Goal: Transaction & Acquisition: Purchase product/service

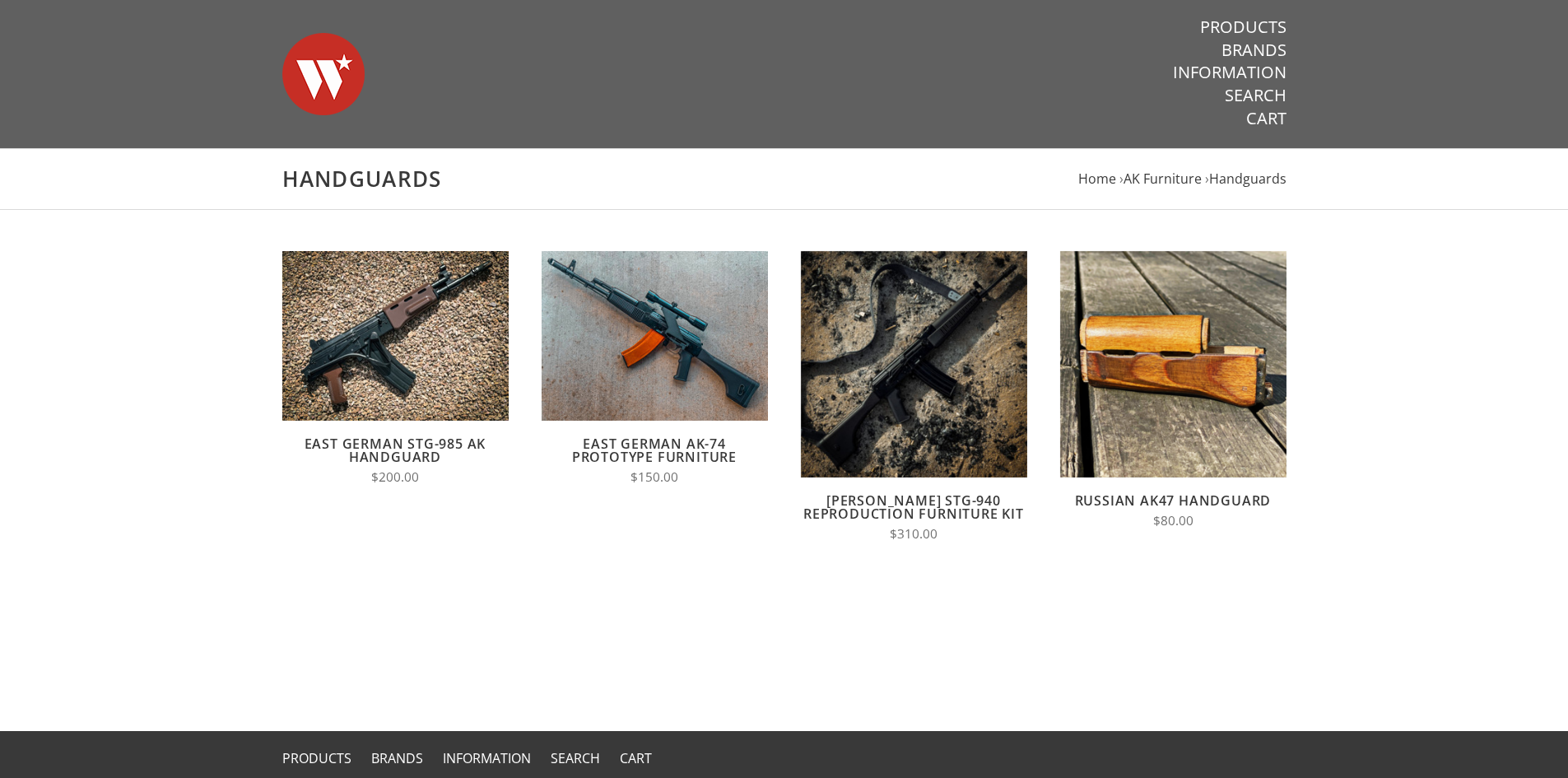
click at [1175, 506] on link "Russian AK47 Handguard" at bounding box center [1173, 500] width 197 height 18
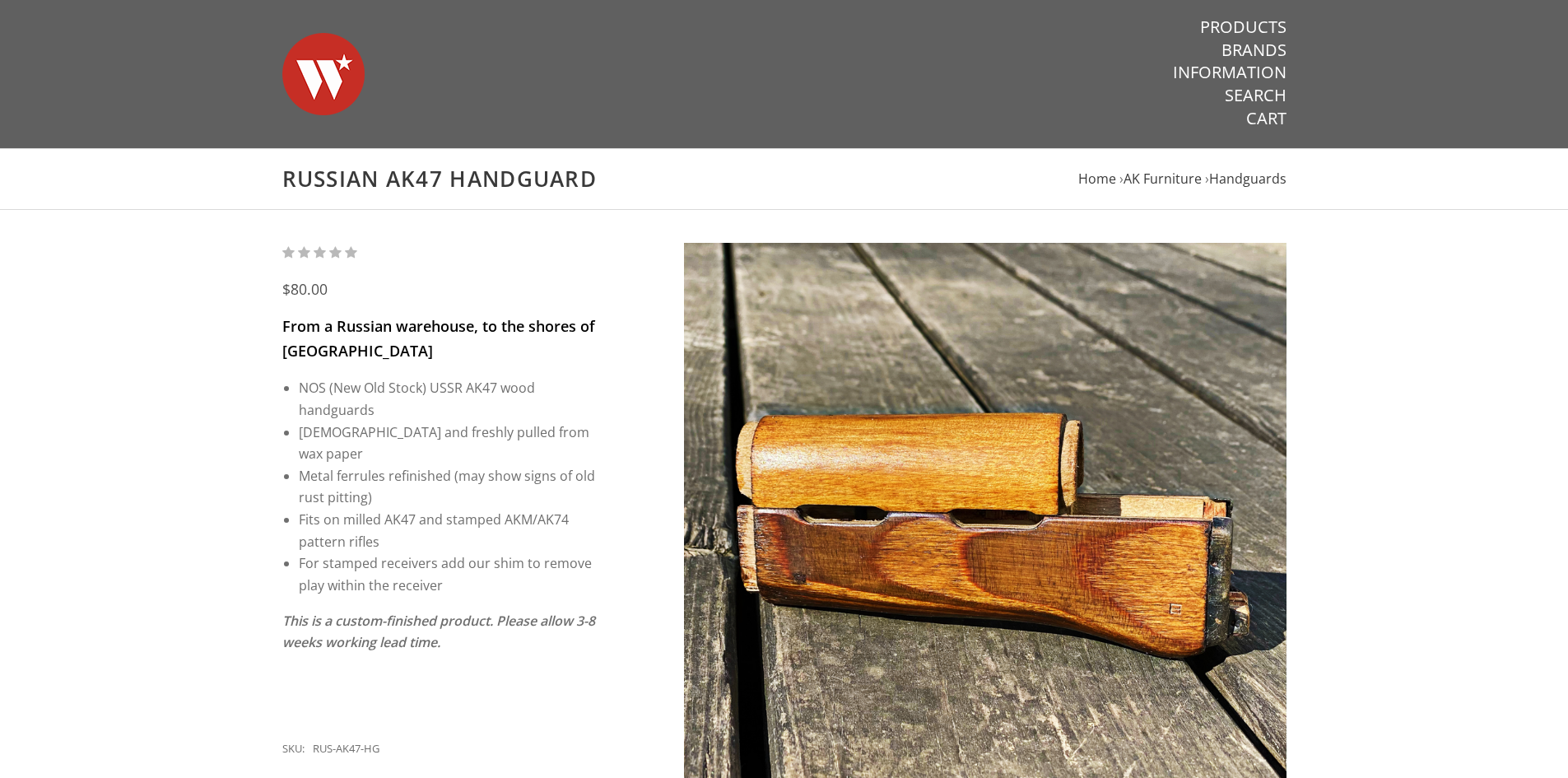
click at [1078, 320] on img at bounding box center [985, 545] width 602 height 603
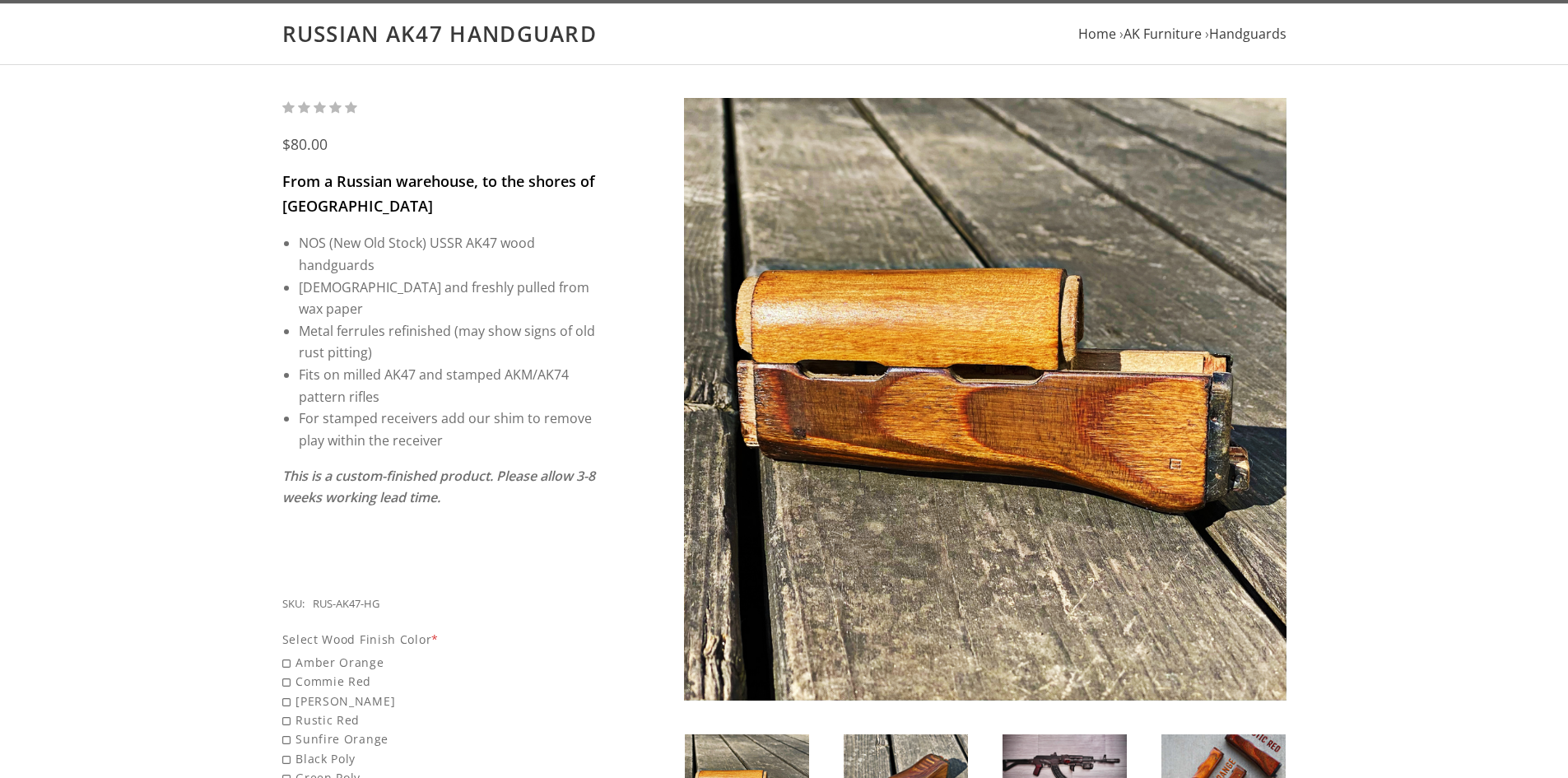
scroll to position [329, 0]
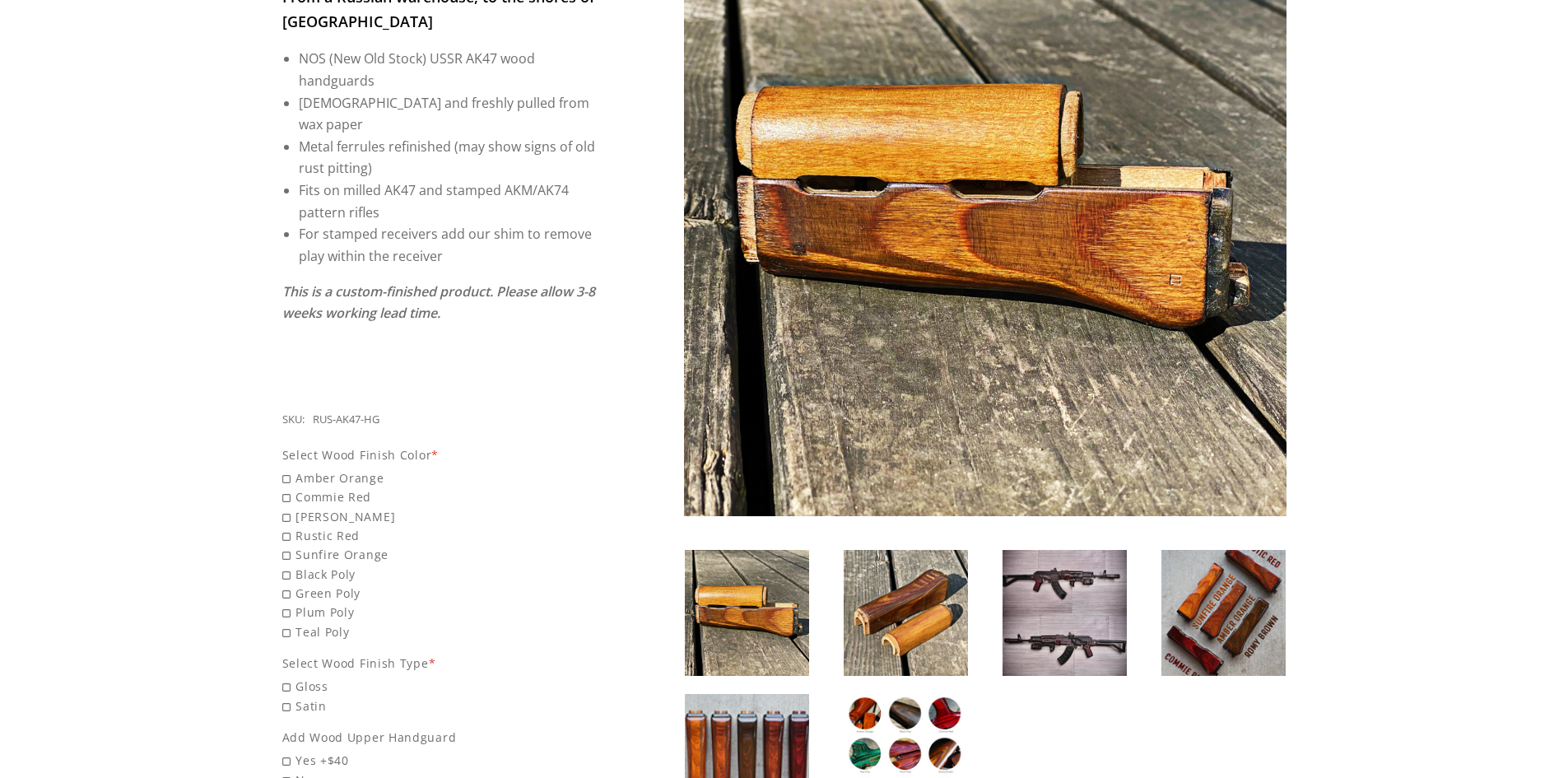
click at [1070, 632] on img at bounding box center [1064, 613] width 124 height 126
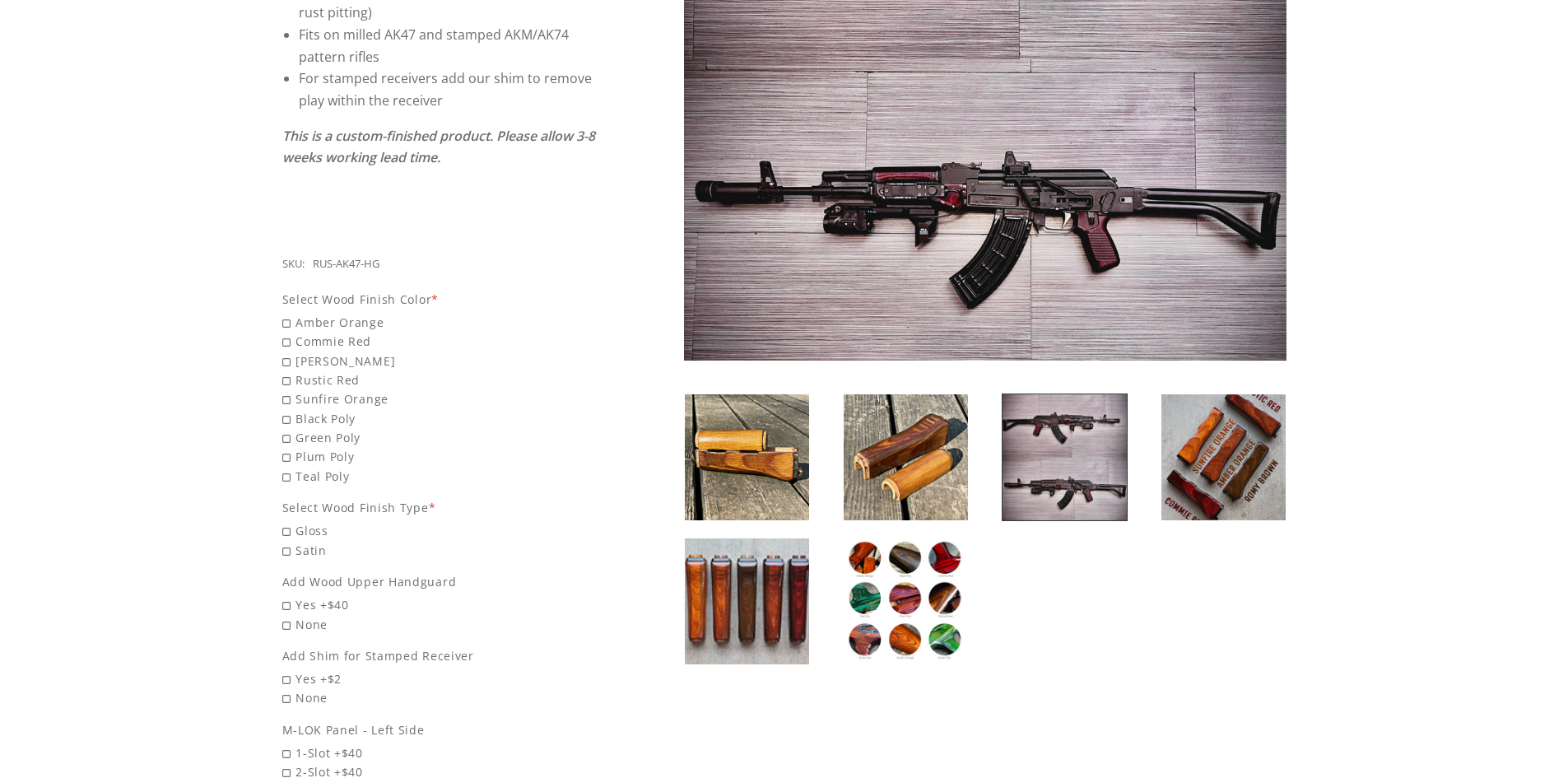
scroll to position [494, 0]
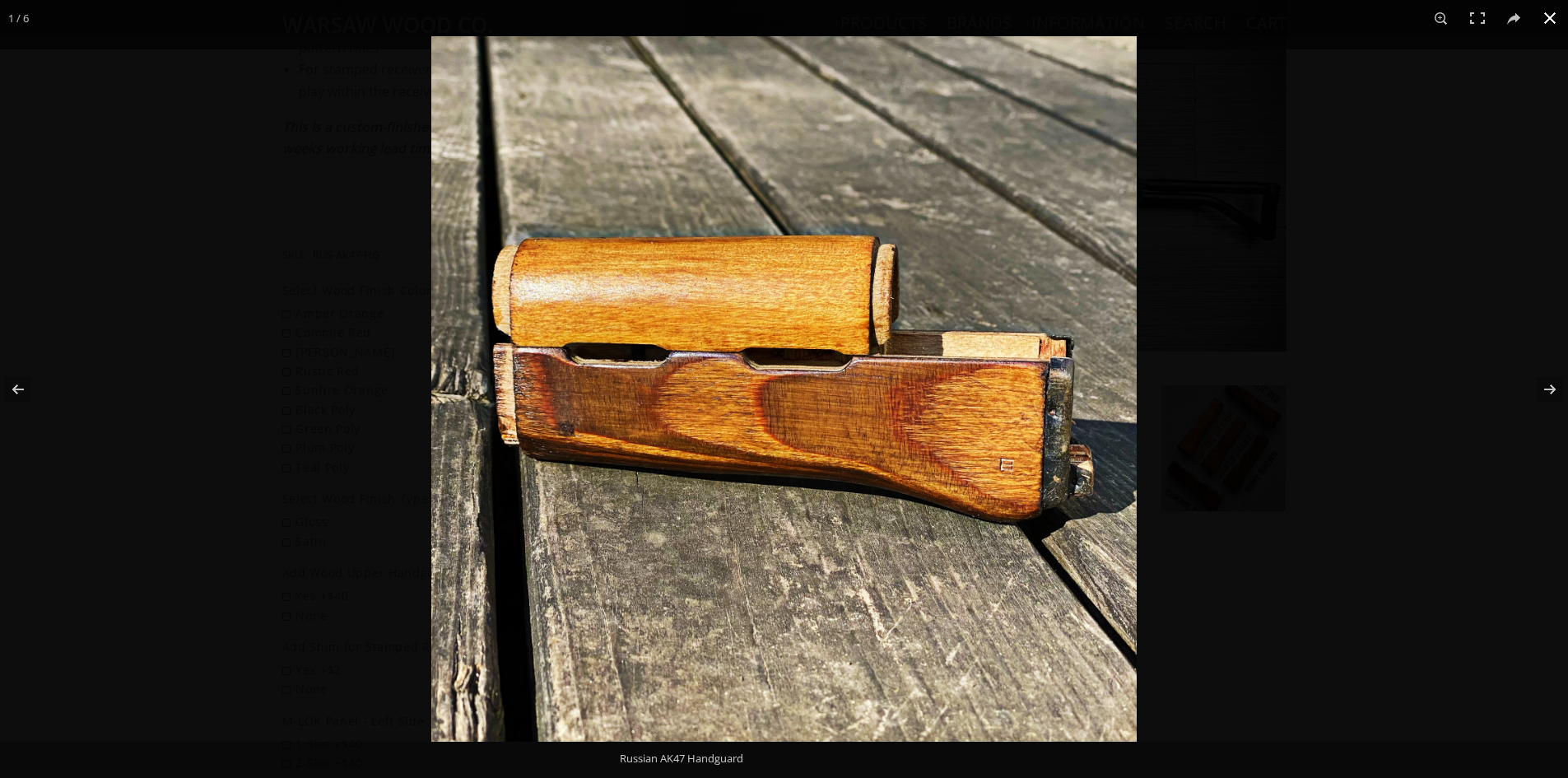
click at [1551, 16] on button at bounding box center [1550, 17] width 36 height 36
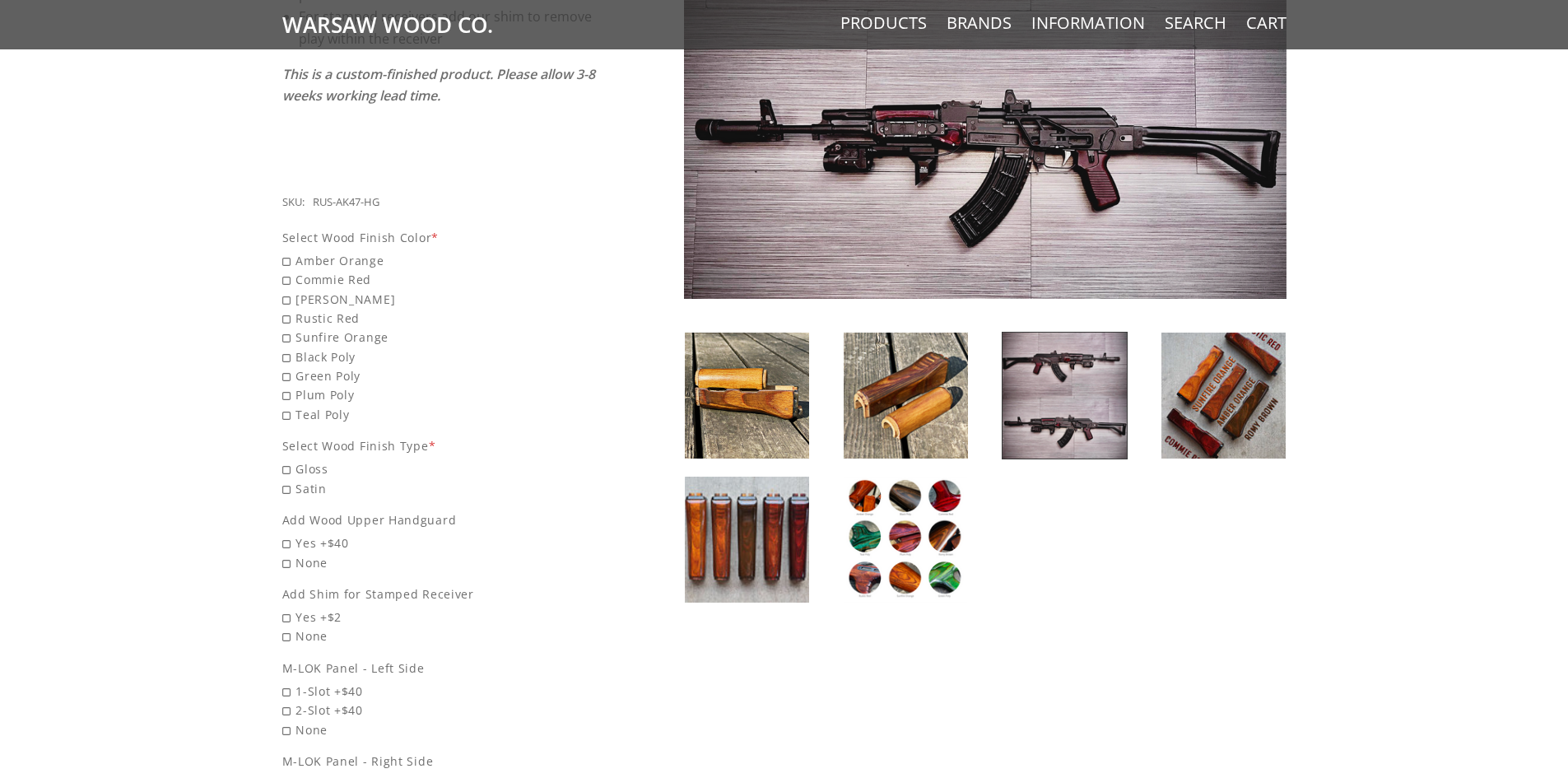
scroll to position [576, 0]
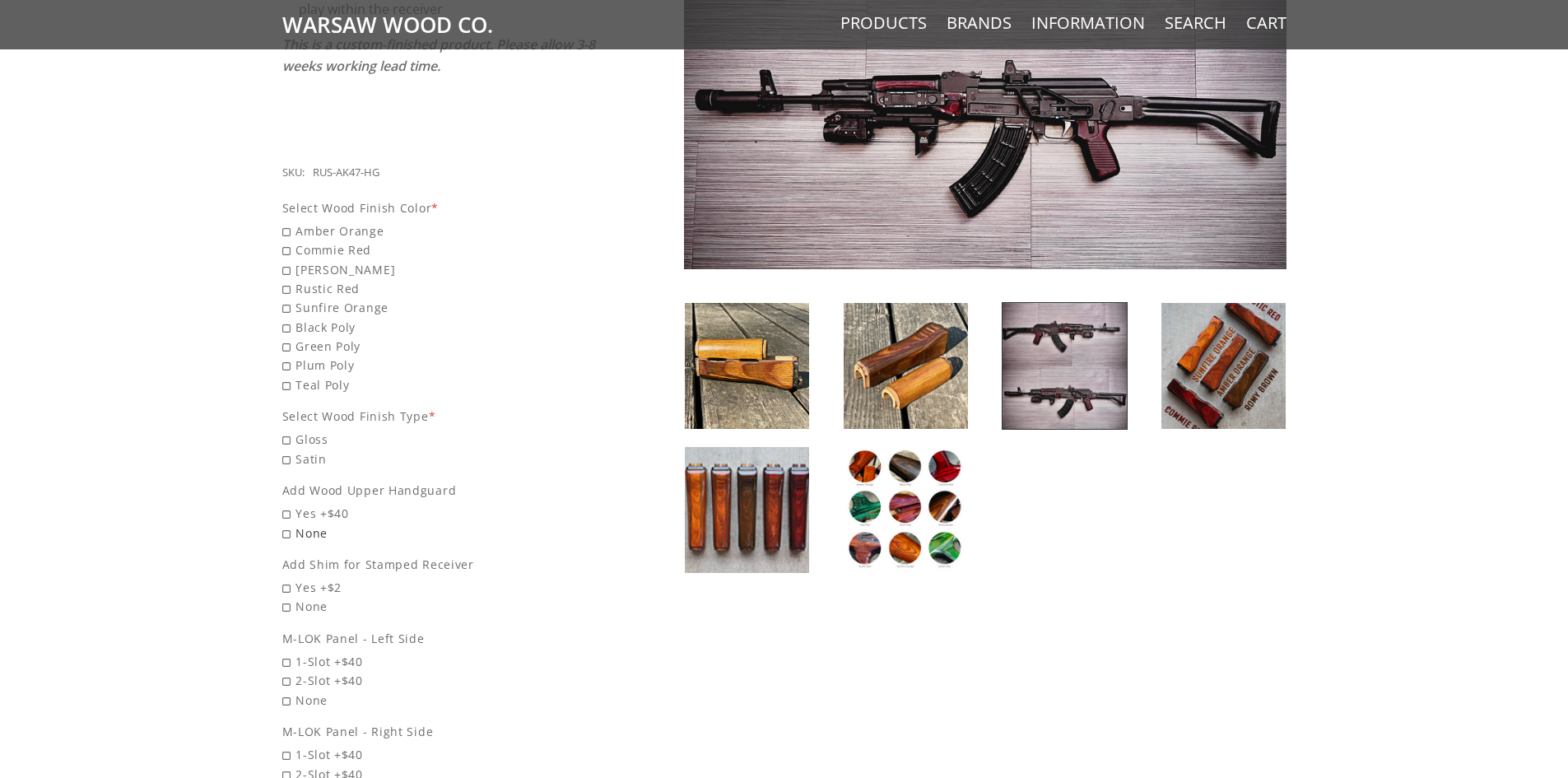
click at [314, 524] on span "None" at bounding box center [441, 534] width 316 height 19
click at [314, 524] on input "None" at bounding box center [398, 524] width 231 height 1
radio input "true"
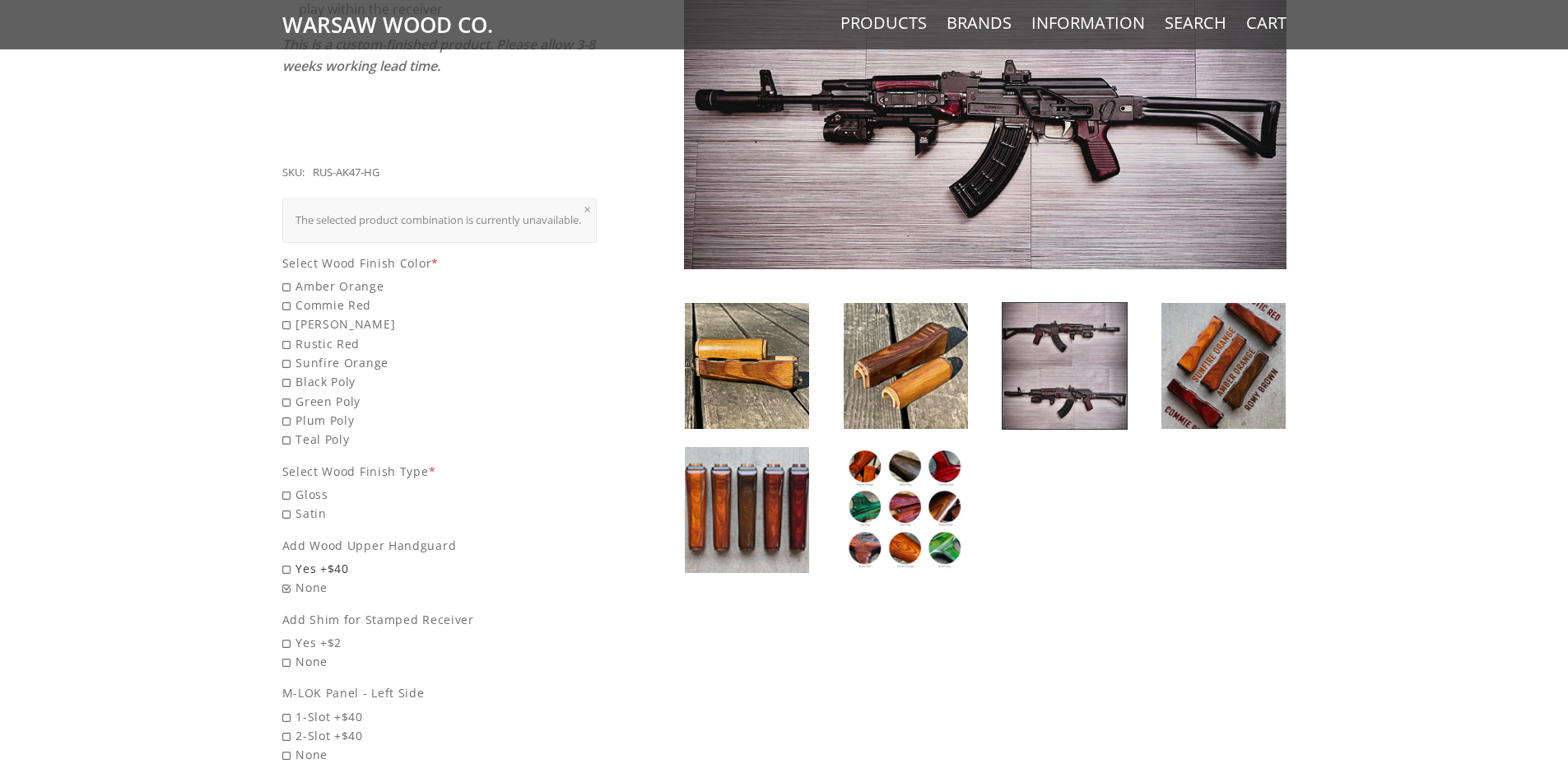
click at [313, 567] on span "Yes +$40" at bounding box center [441, 569] width 316 height 19
click at [313, 560] on input "Yes +$40" at bounding box center [398, 559] width 231 height 1
radio input "true"
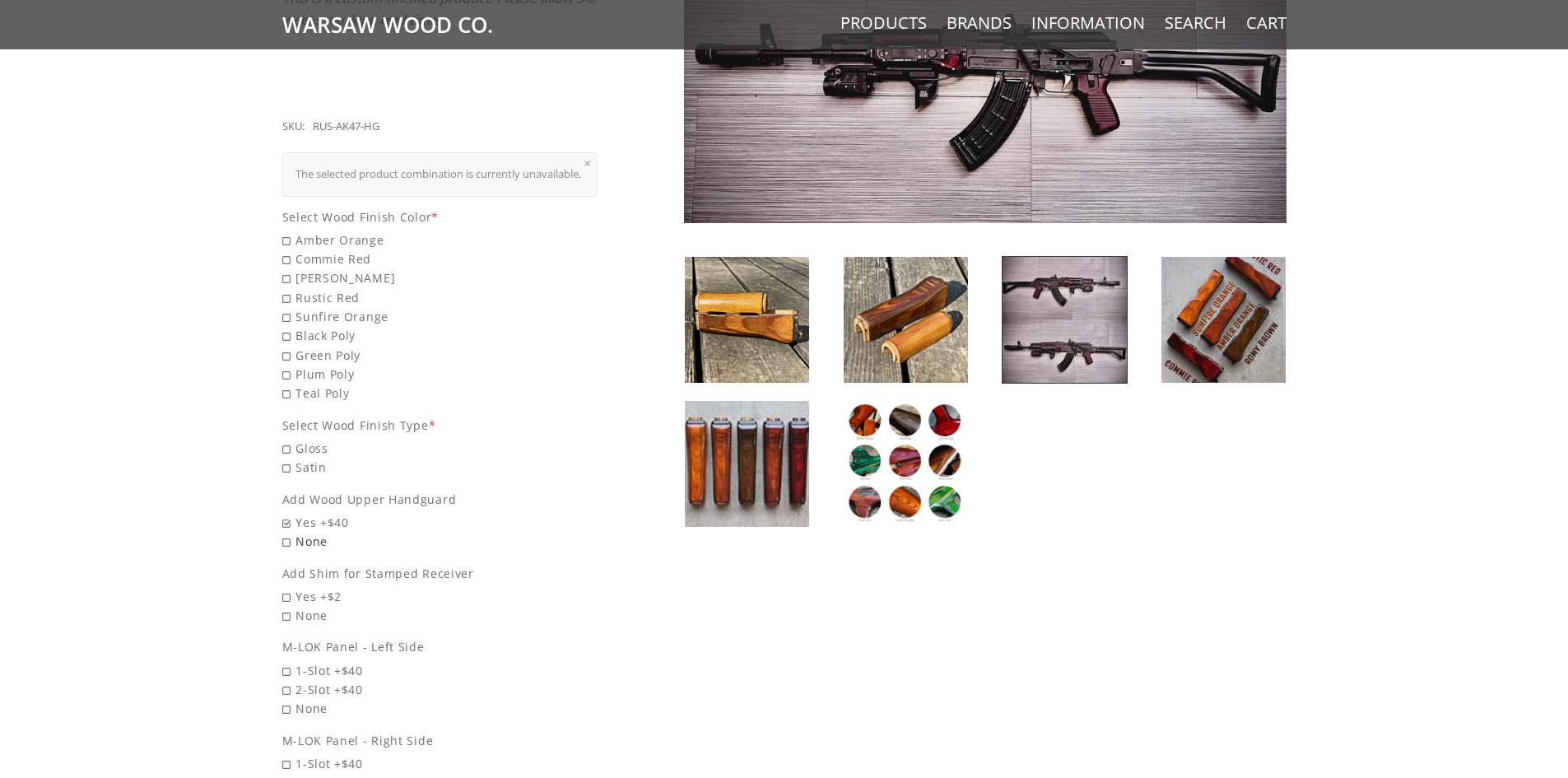
scroll to position [659, 0]
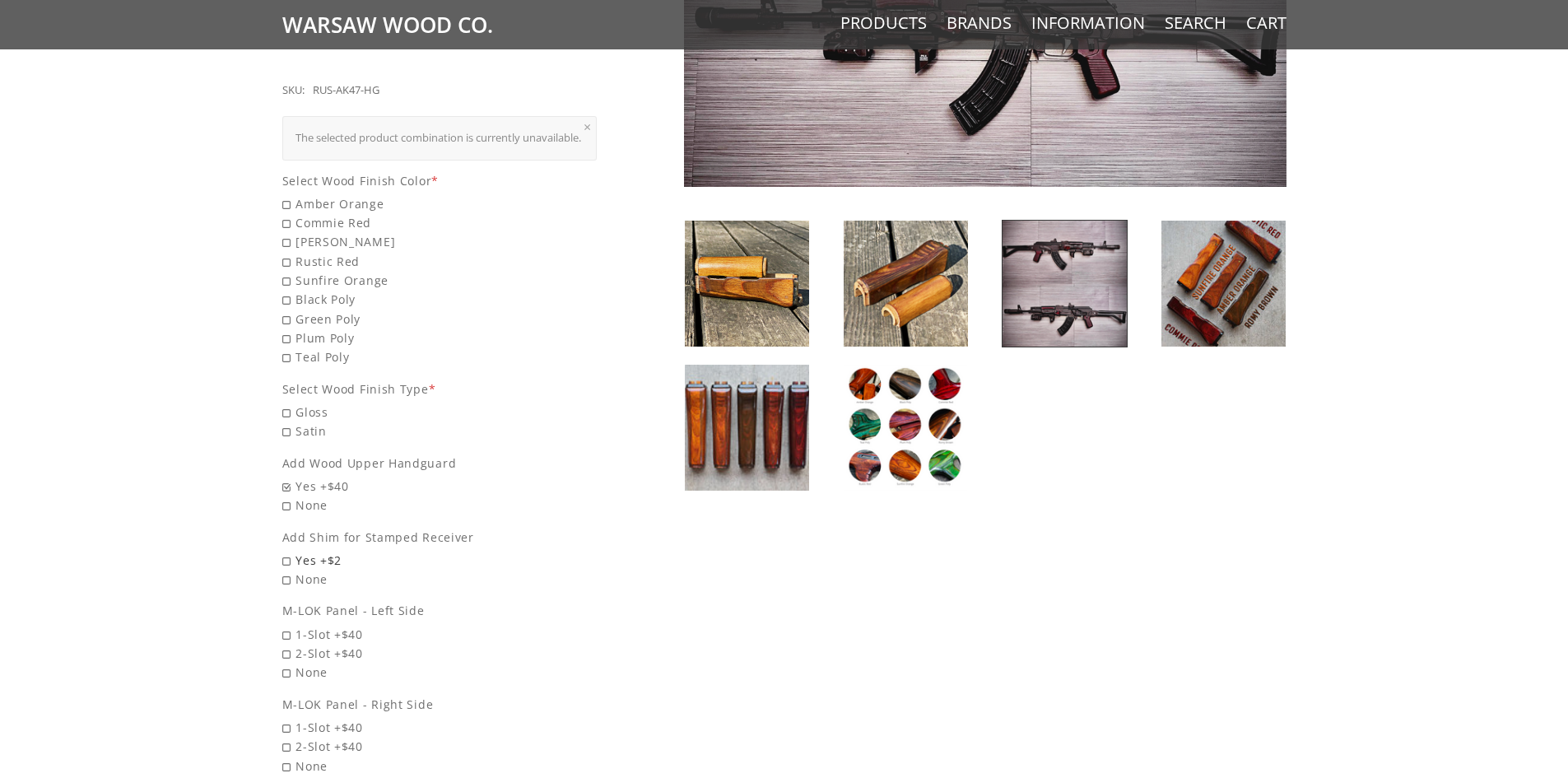
click at [342, 556] on span "Yes +$2" at bounding box center [441, 561] width 316 height 19
click at [342, 552] on input "Yes +$2" at bounding box center [398, 551] width 231 height 1
radio input "true"
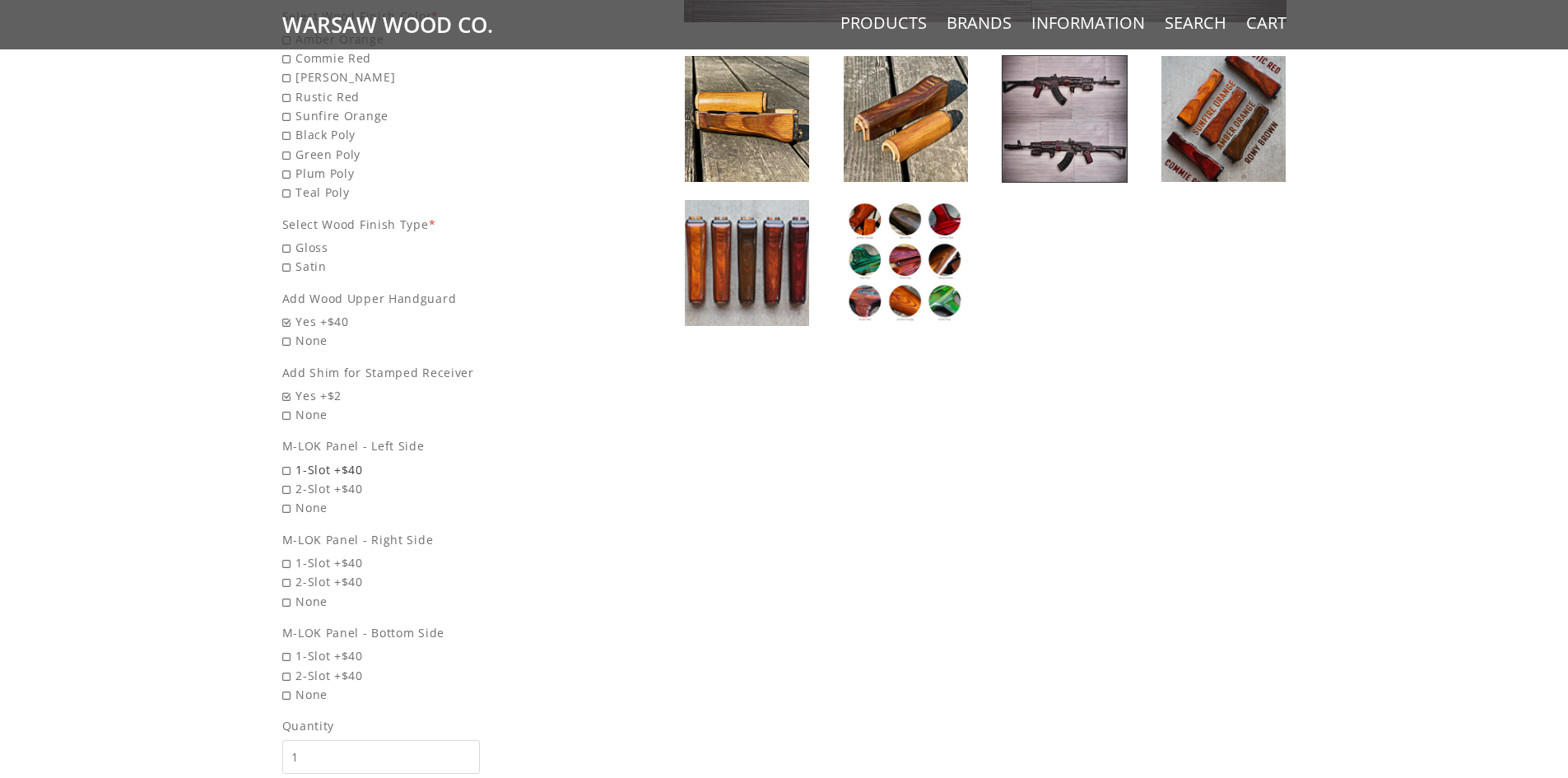
scroll to position [906, 0]
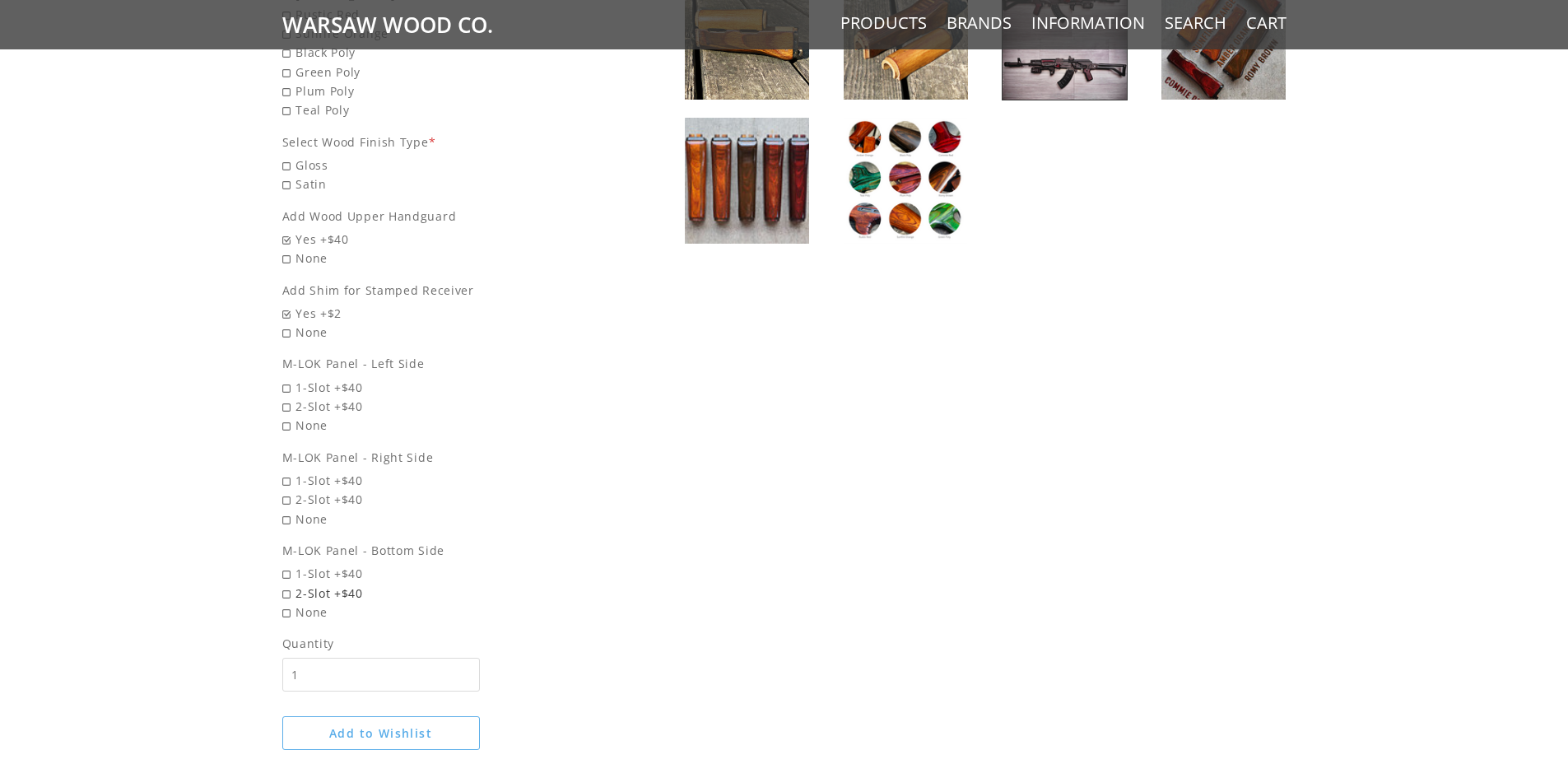
click at [335, 595] on span "2-Slot +$40" at bounding box center [441, 594] width 316 height 19
click at [335, 585] on input "2-Slot +$40" at bounding box center [398, 584] width 231 height 1
radio input "true"
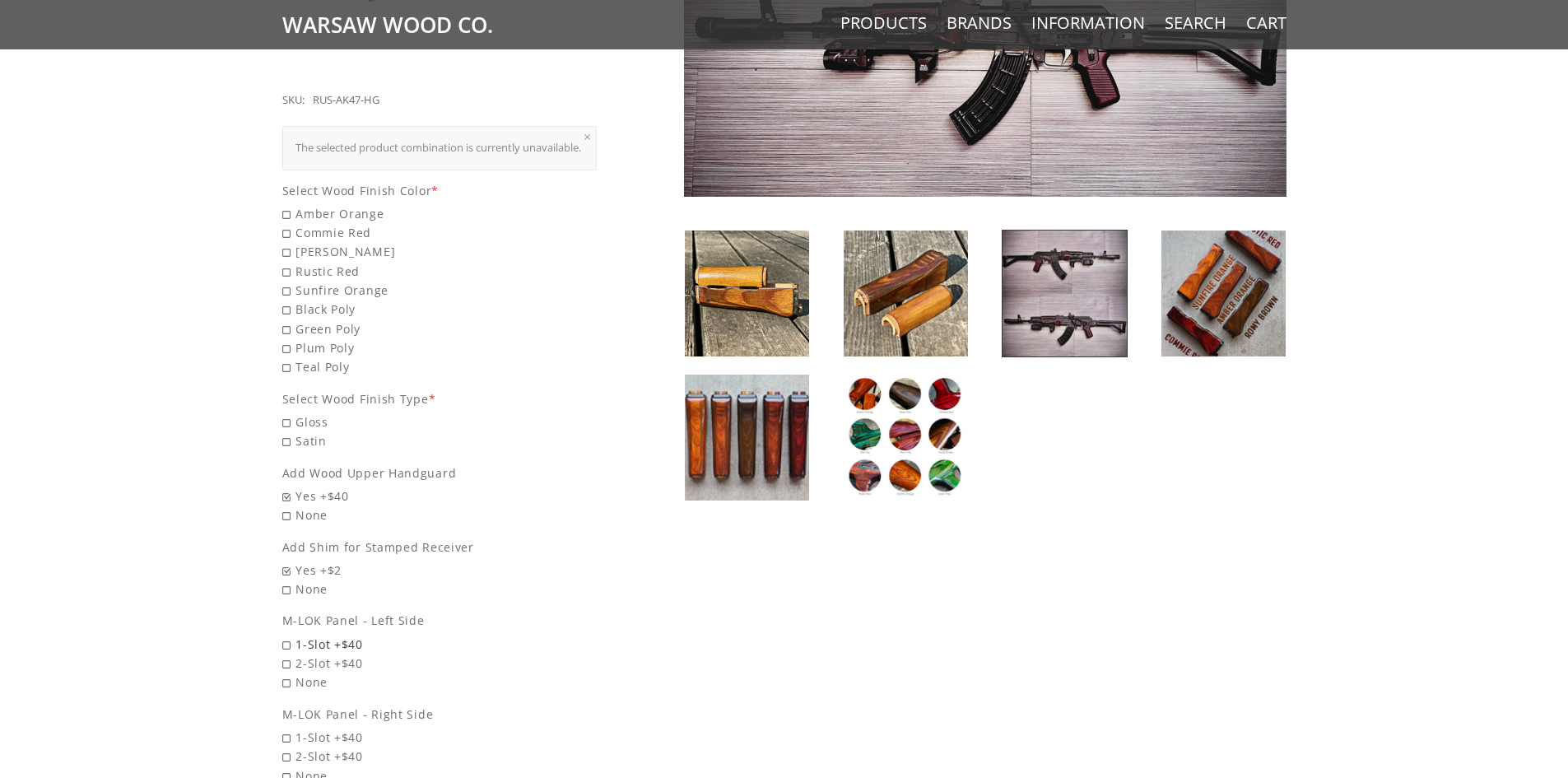
scroll to position [659, 0]
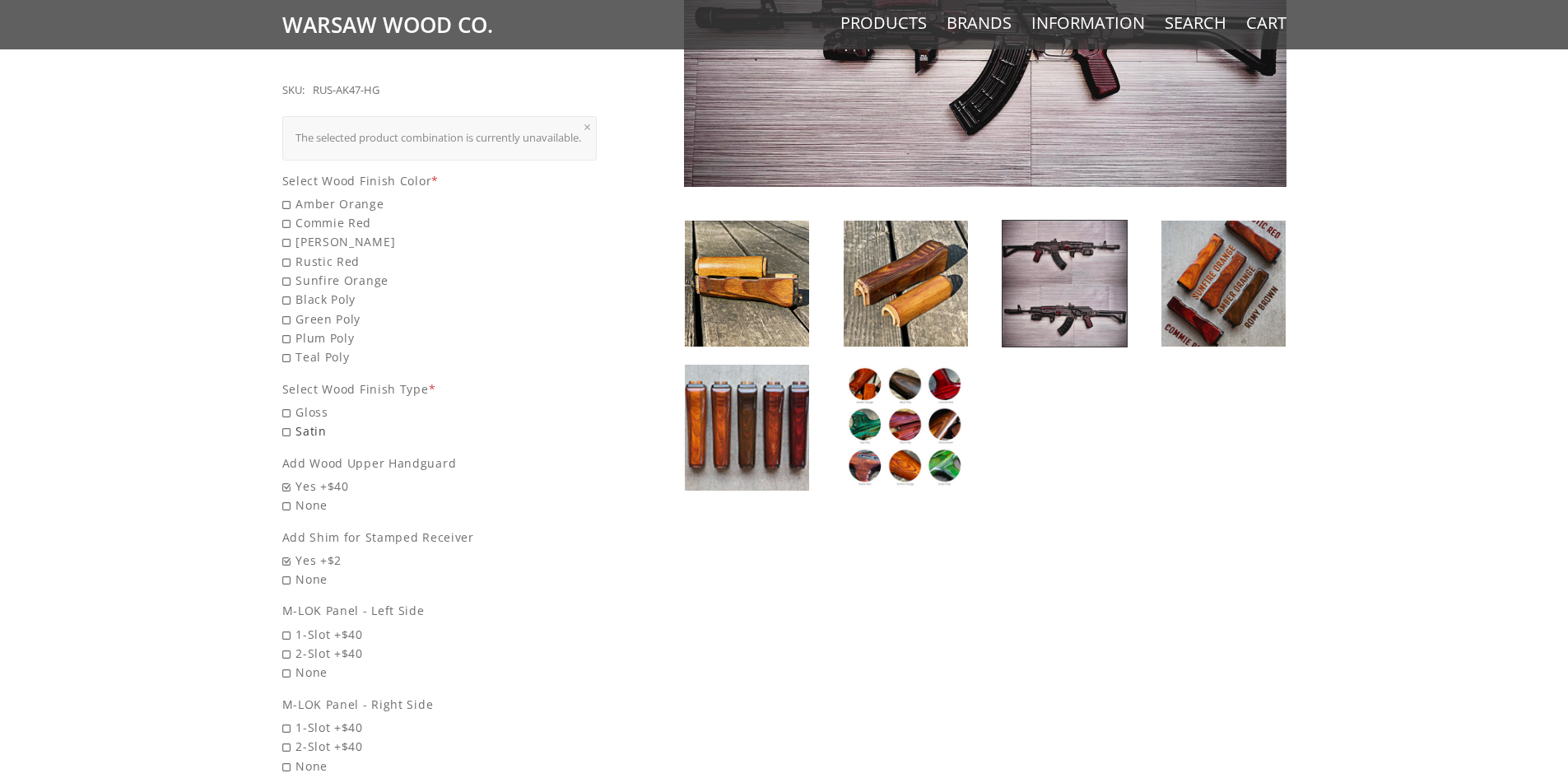
click at [316, 428] on span "Satin" at bounding box center [441, 431] width 316 height 19
click at [316, 422] on input "Satin" at bounding box center [398, 421] width 231 height 1
radio input "true"
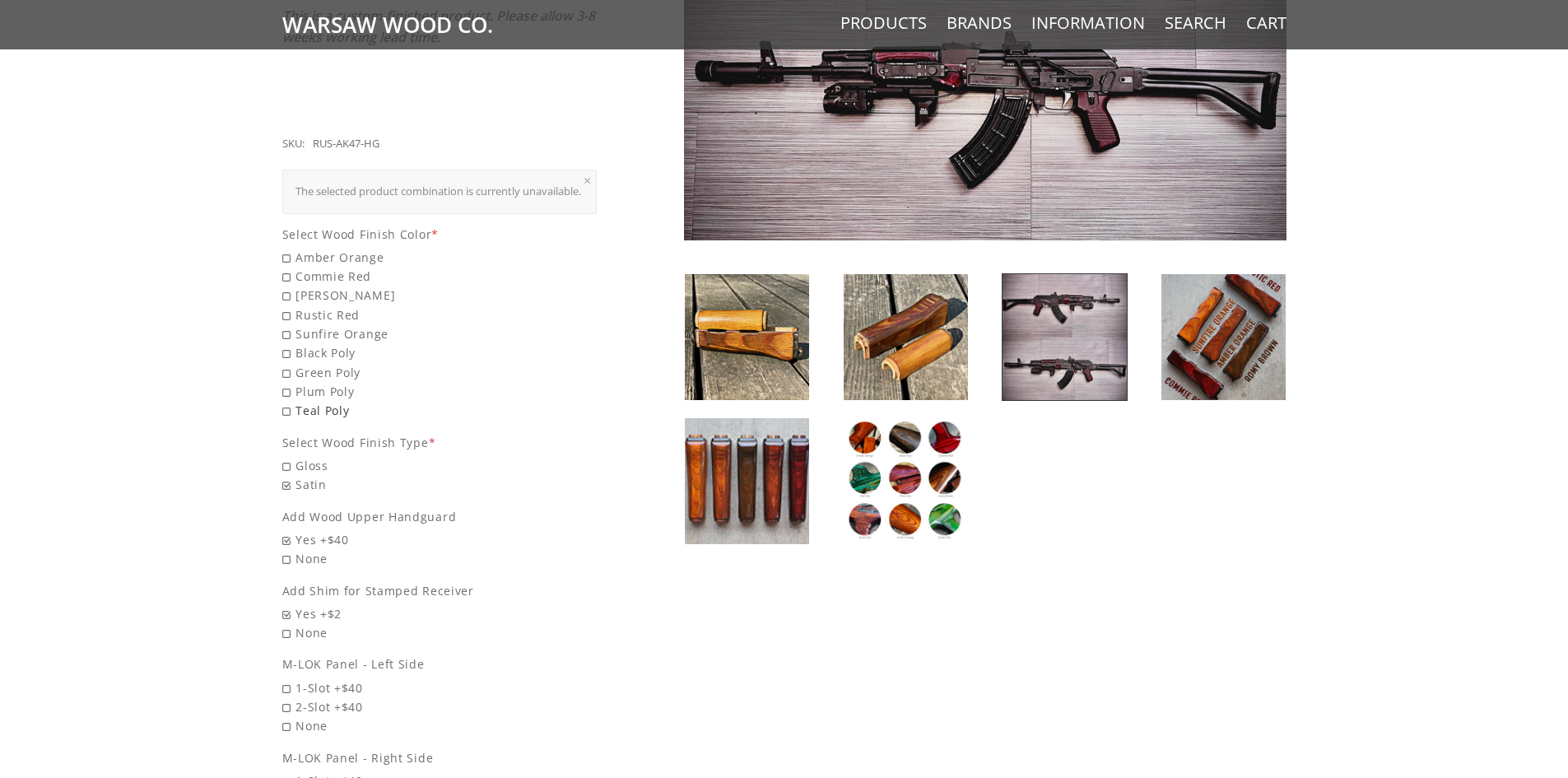
scroll to position [576, 0]
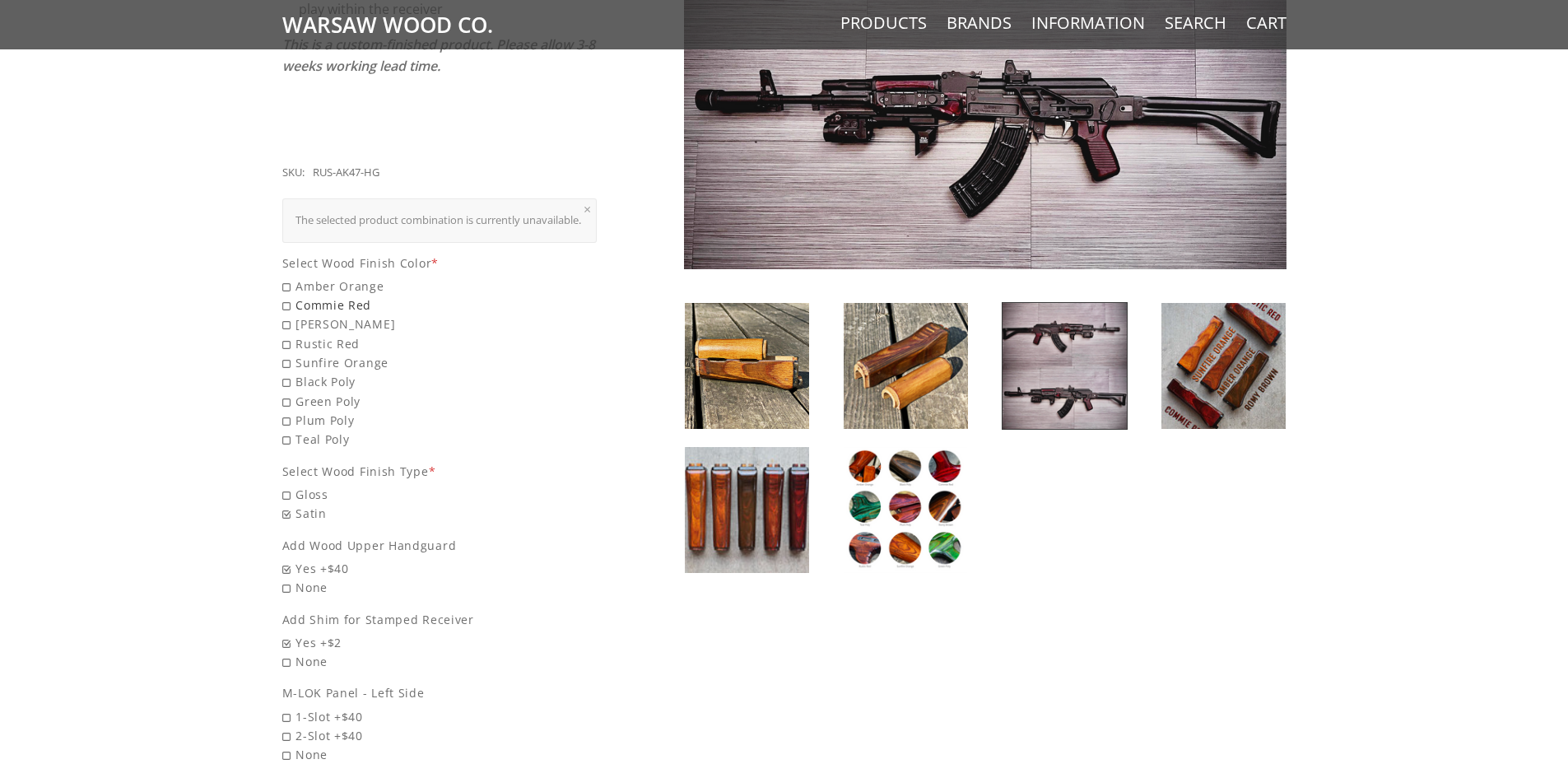
click at [332, 305] on span "Commie Red" at bounding box center [441, 305] width 316 height 19
click at [332, 296] on input "Commie Red" at bounding box center [398, 296] width 231 height 1
radio input "true"
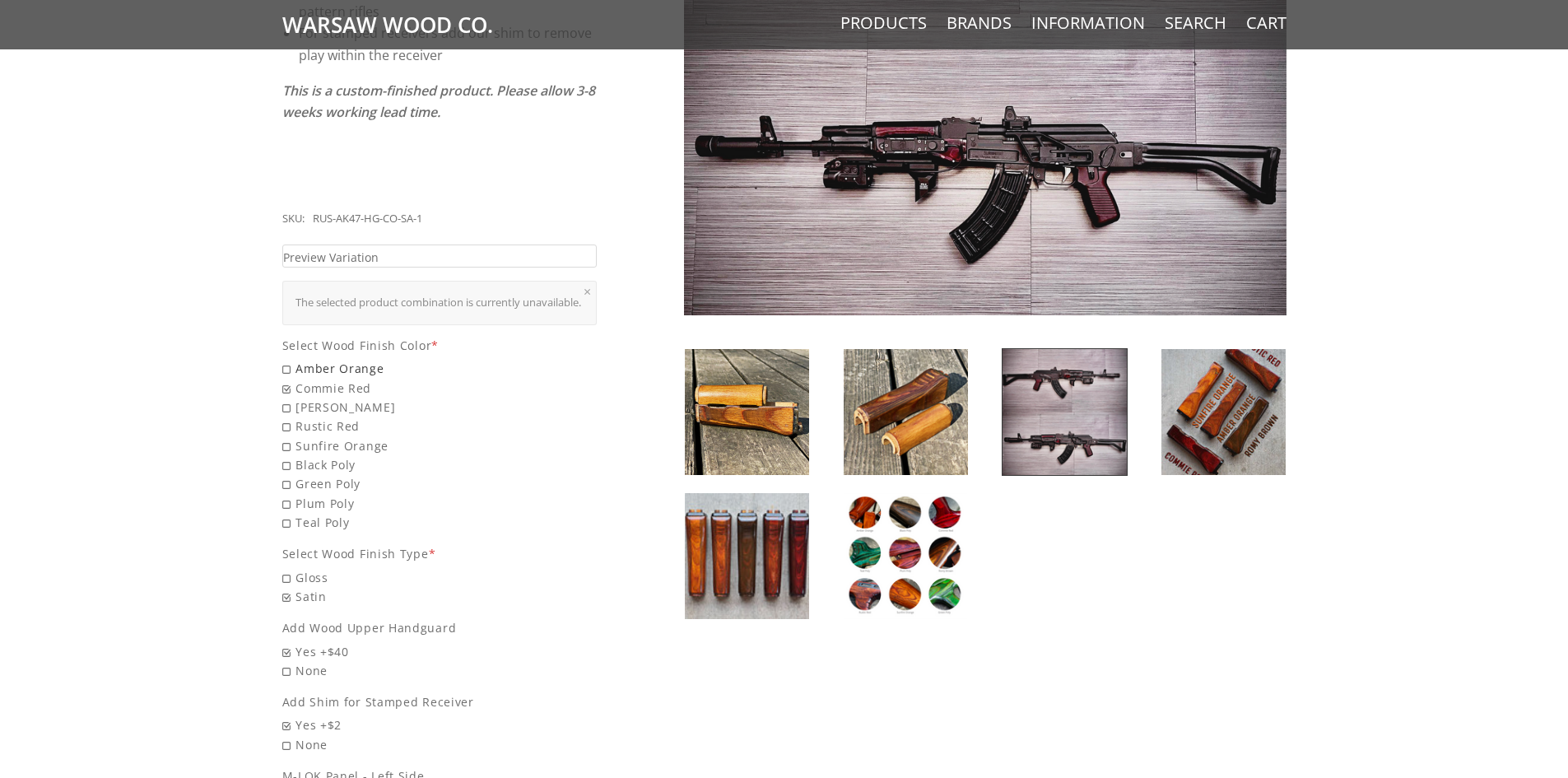
scroll to position [494, 0]
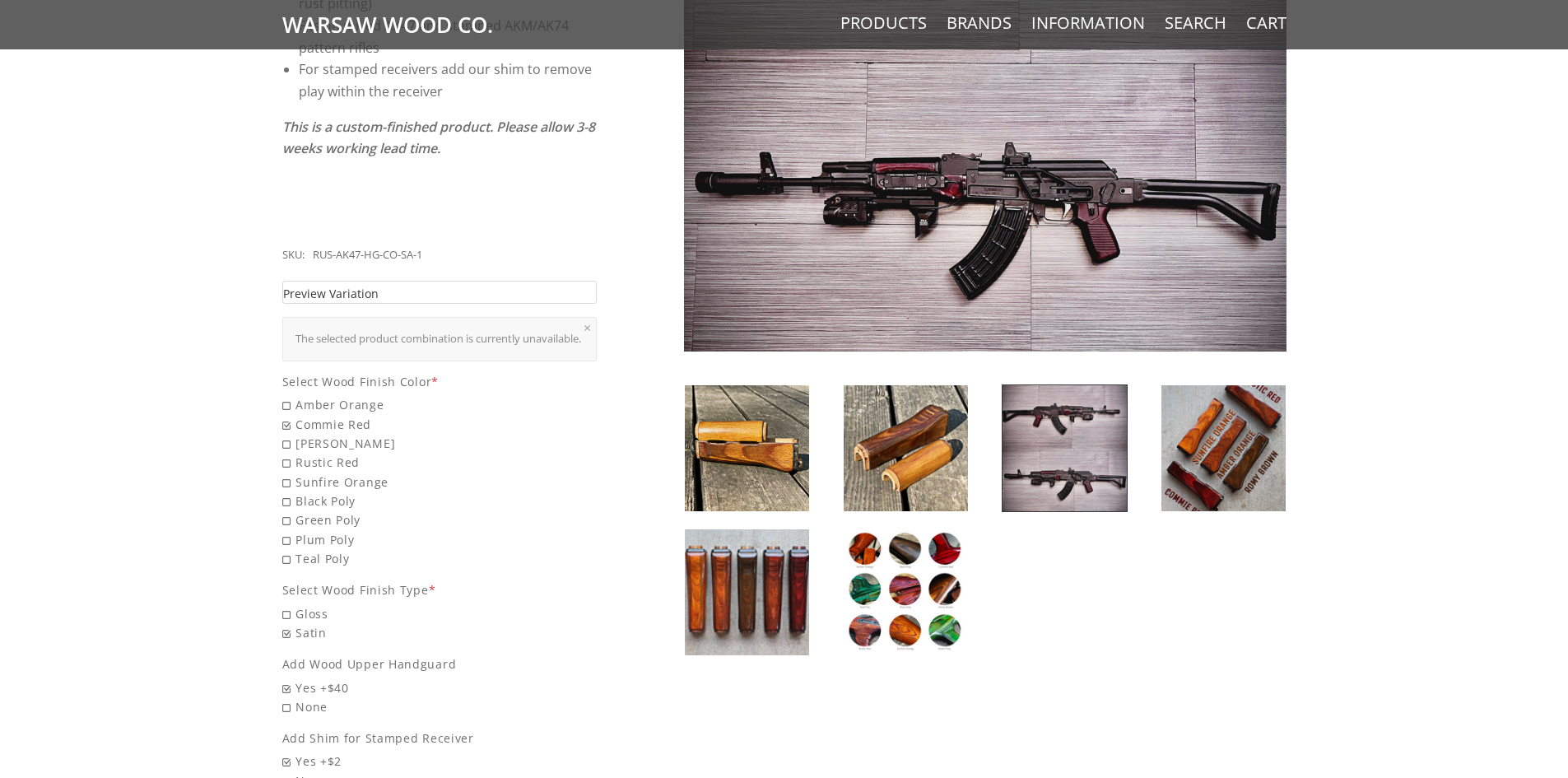
click at [464, 281] on link "Preview Variation" at bounding box center [441, 293] width 316 height 24
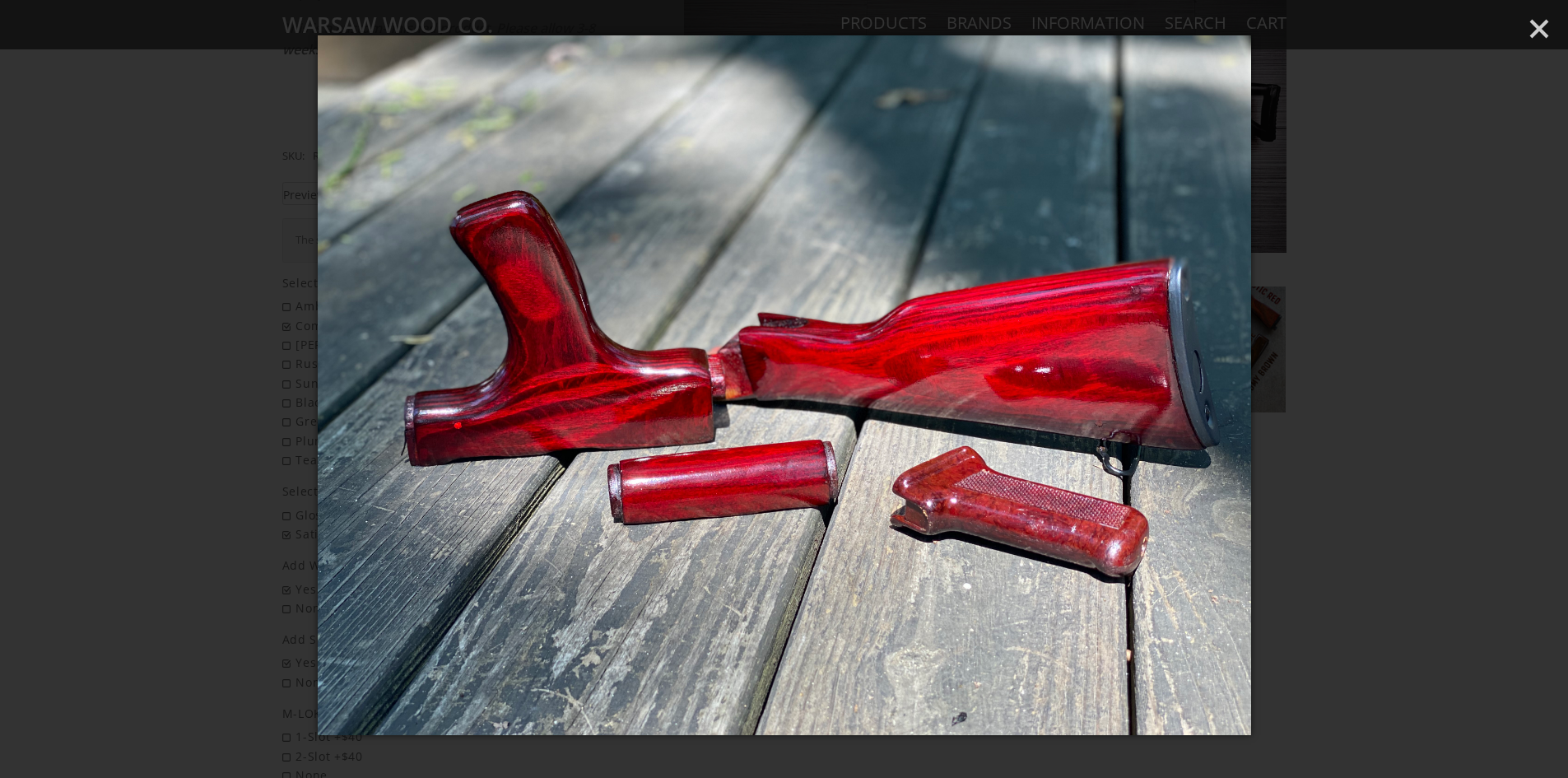
scroll to position [412, 0]
click at [1543, 12] on div at bounding box center [784, 389] width 1568 height 778
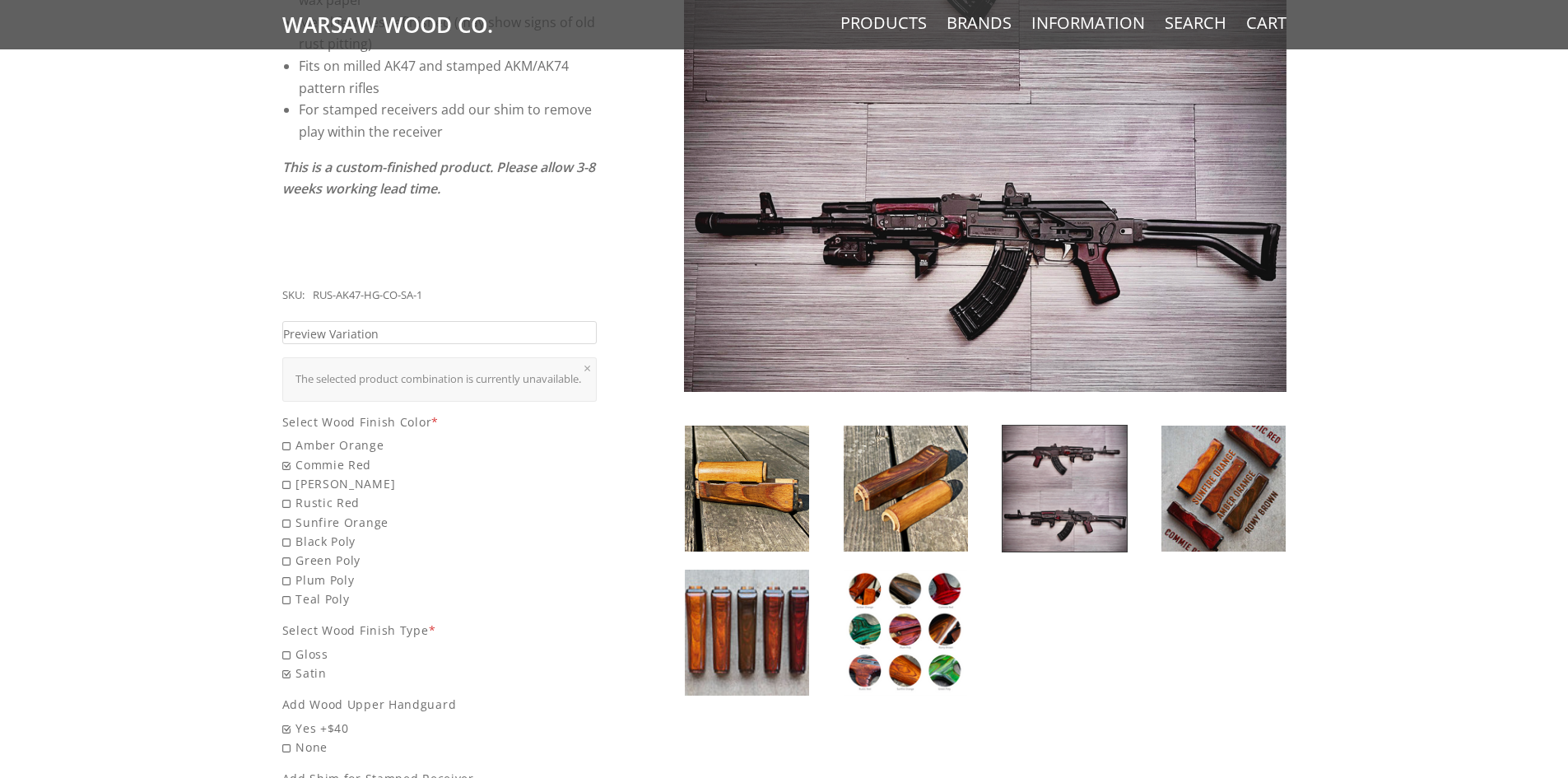
scroll to position [494, 0]
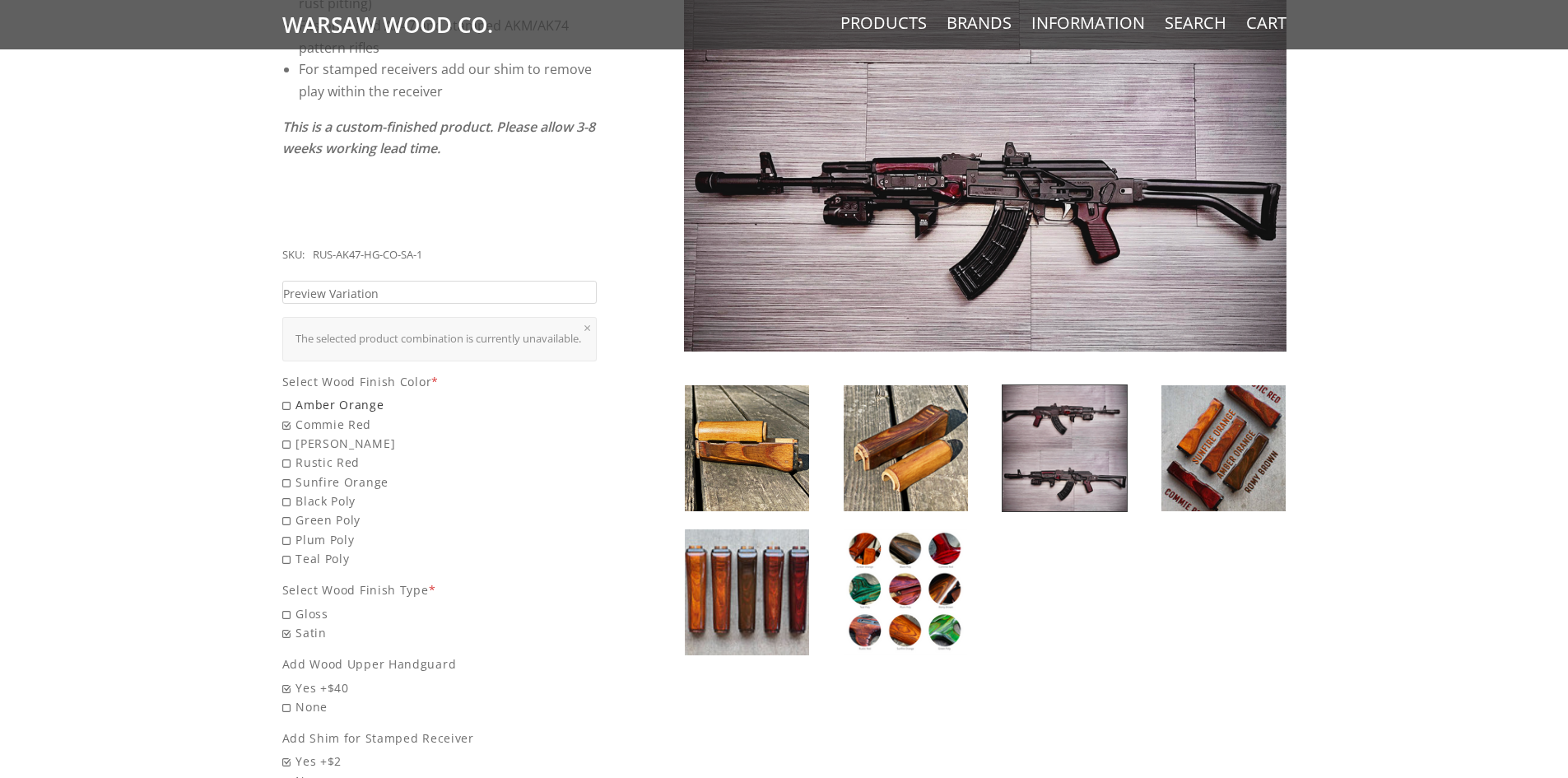
click at [362, 401] on span "Amber Orange" at bounding box center [441, 405] width 316 height 19
click at [362, 396] on input "Amber Orange" at bounding box center [398, 395] width 231 height 1
radio input "true"
click at [340, 284] on span "Preview Variation" at bounding box center [330, 294] width 96 height 19
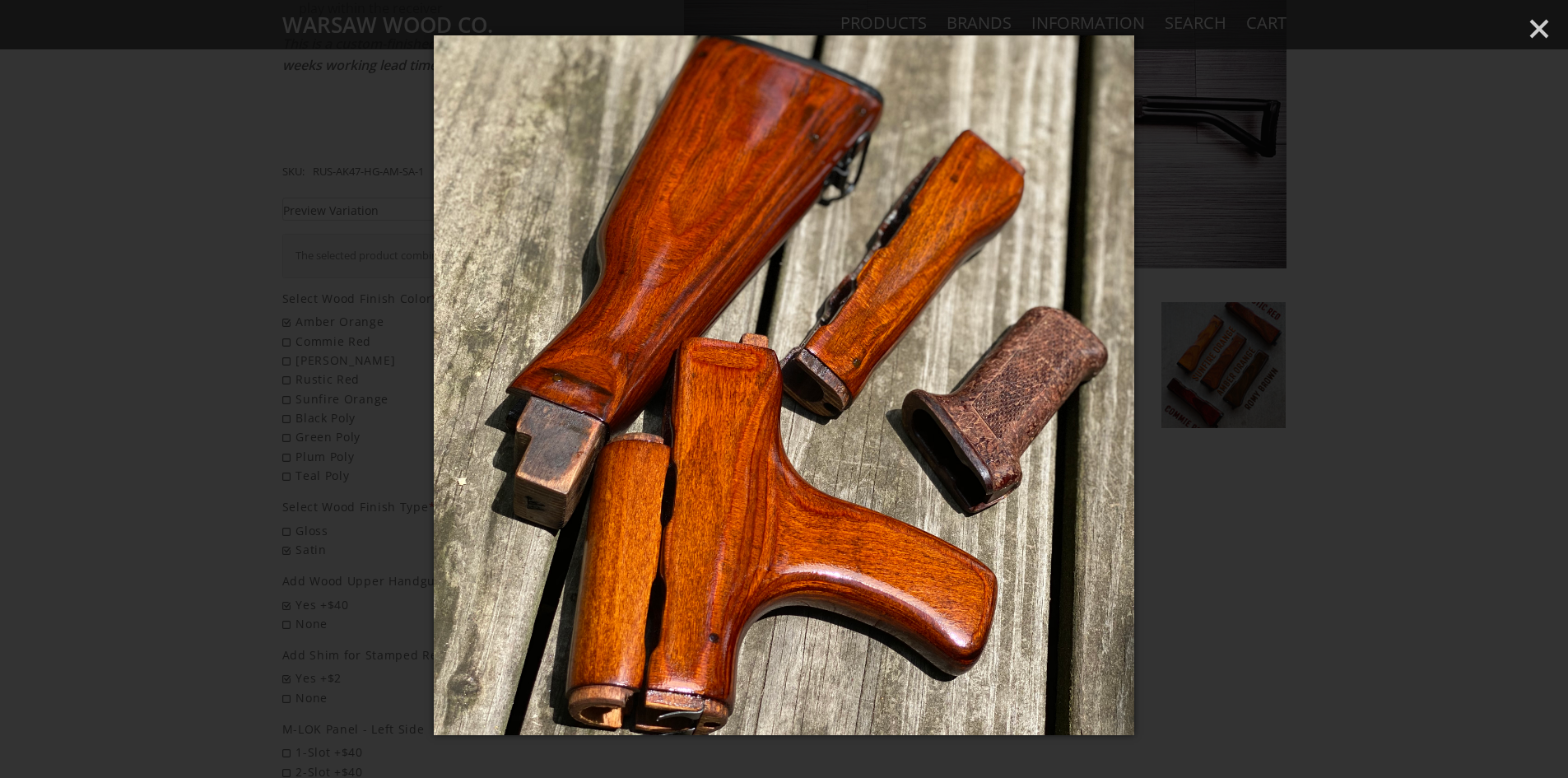
scroll to position [576, 0]
click at [1542, 20] on icon "Close" at bounding box center [1540, 29] width 25 height 25
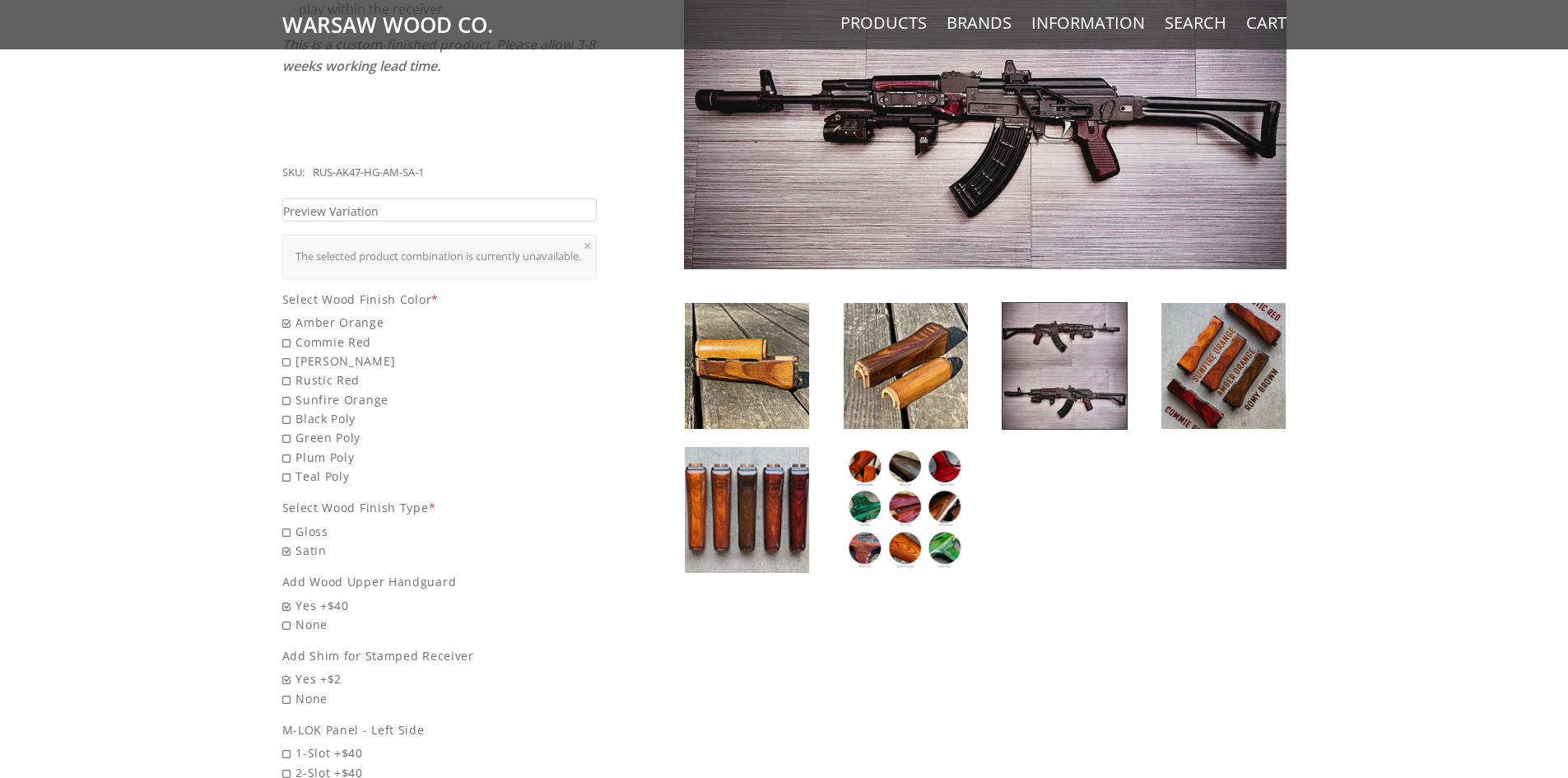
click at [932, 486] on img at bounding box center [906, 511] width 124 height 126
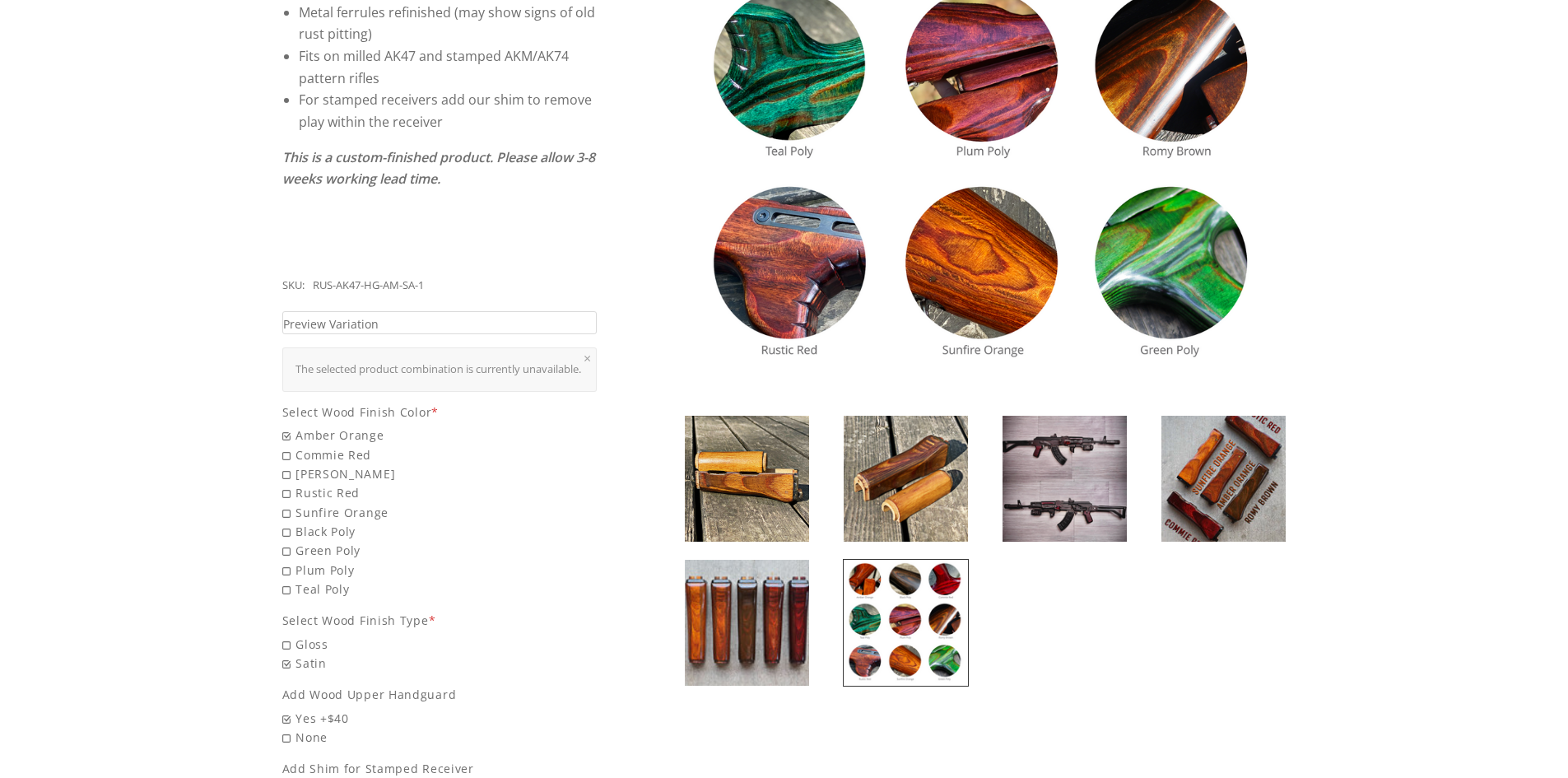
scroll to position [494, 0]
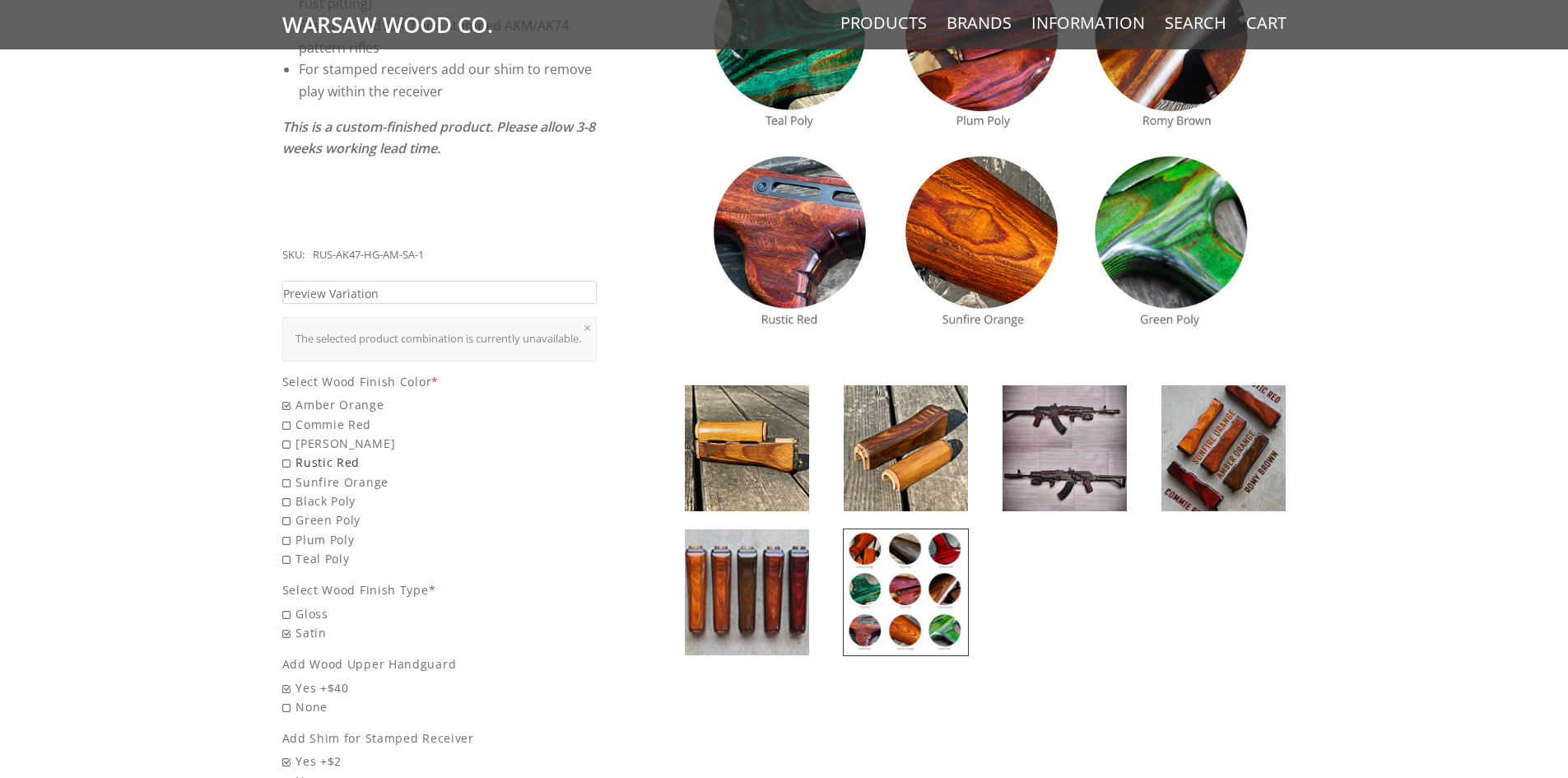
click at [332, 455] on span "Rustic Red" at bounding box center [441, 463] width 316 height 19
click at [332, 453] on input "Rustic Red" at bounding box center [398, 453] width 231 height 1
radio input "true"
click at [523, 281] on link "Preview Variation" at bounding box center [441, 293] width 316 height 24
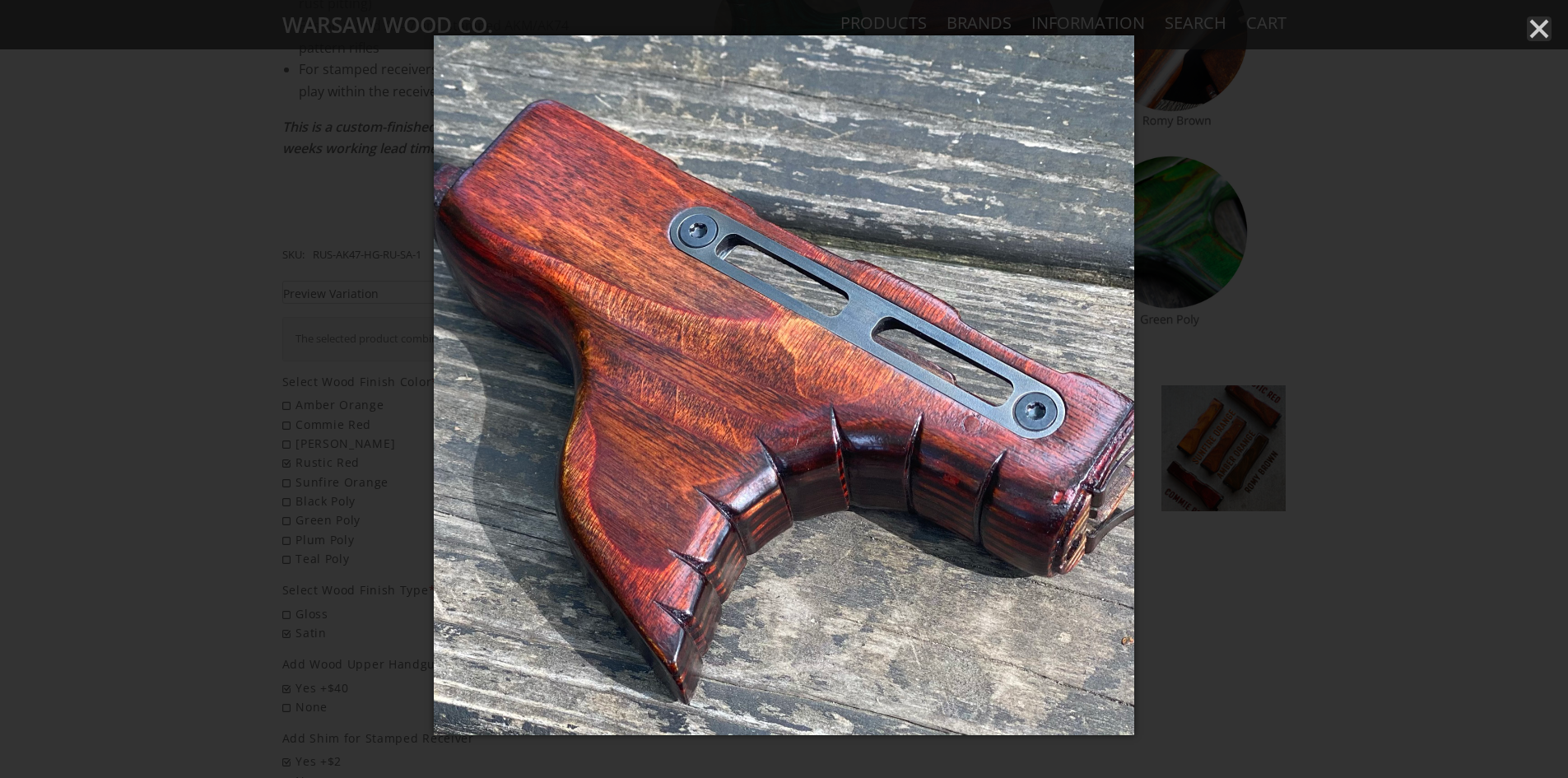
click at [1540, 29] on line "Close" at bounding box center [1539, 28] width 16 height 16
